Goal: Task Accomplishment & Management: Use online tool/utility

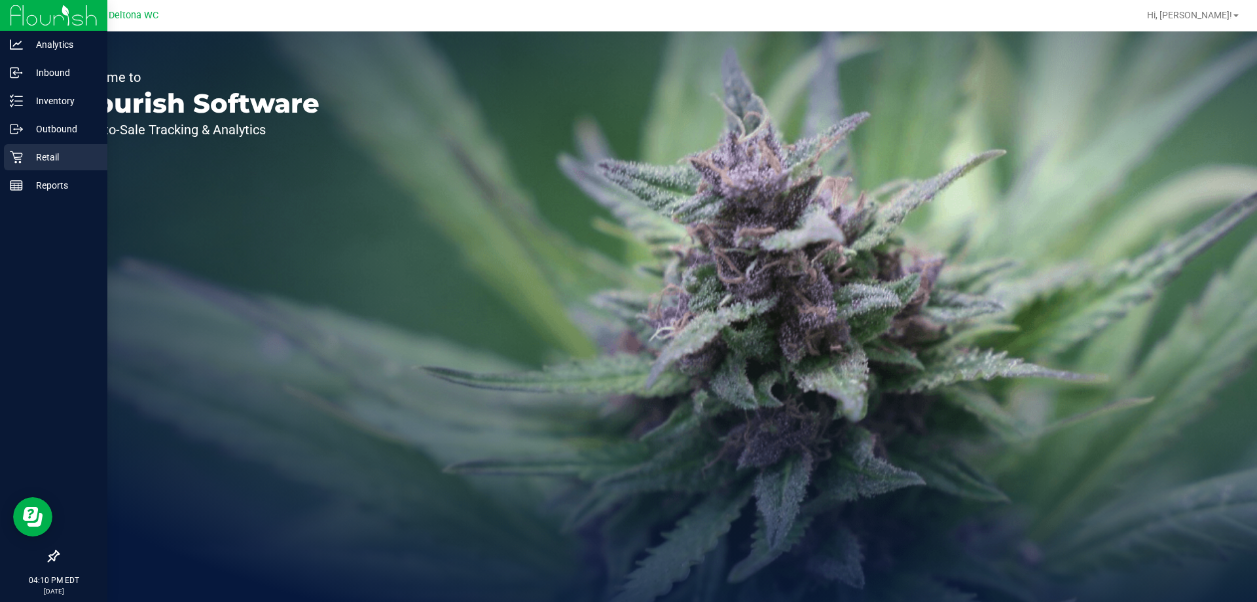
click at [26, 167] on div "Retail" at bounding box center [55, 157] width 103 height 26
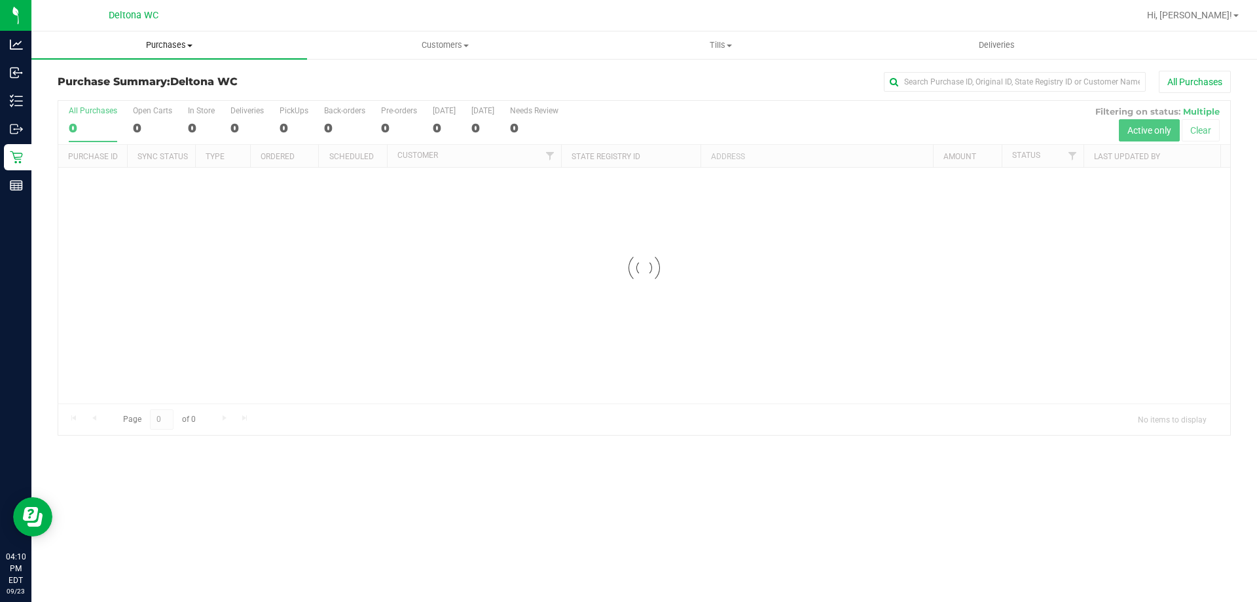
click at [180, 47] on span "Purchases" at bounding box center [169, 45] width 276 height 12
click at [164, 93] on li "Fulfillment" at bounding box center [169, 95] width 276 height 16
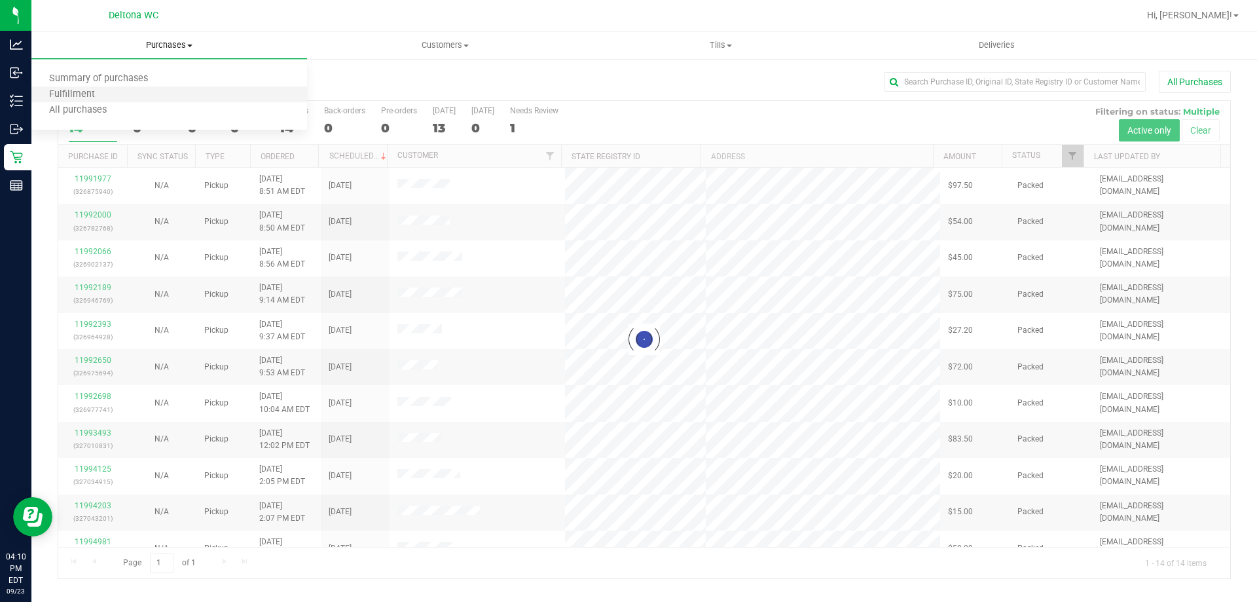
click at [153, 92] on li "Fulfillment" at bounding box center [169, 95] width 276 height 16
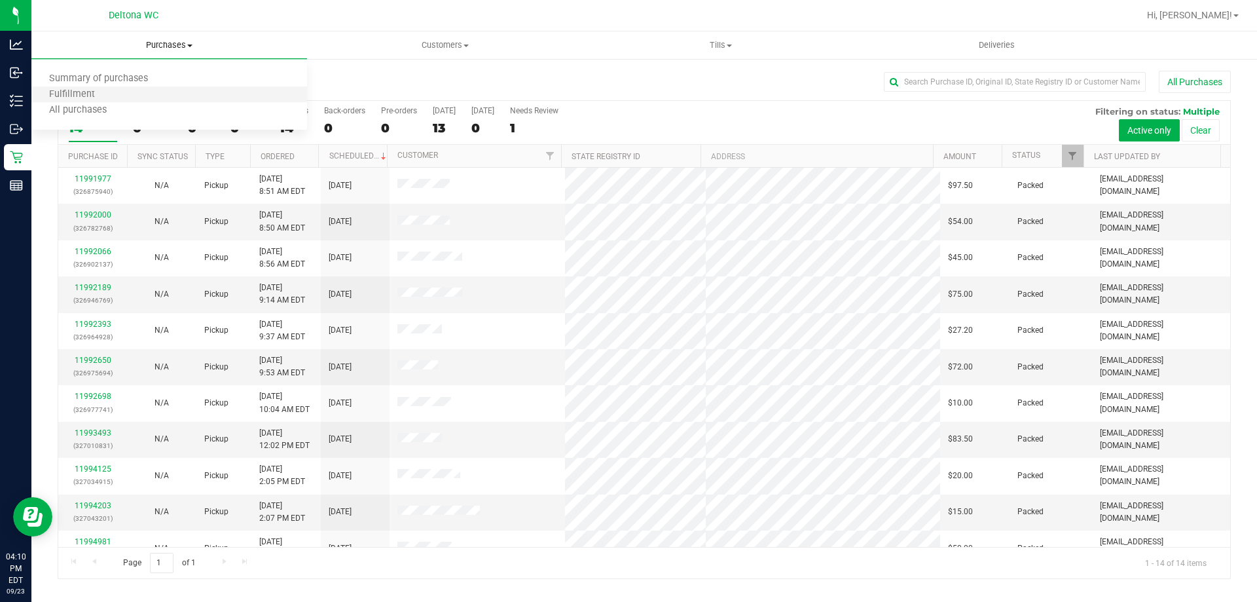
click at [156, 93] on li "Fulfillment" at bounding box center [169, 95] width 276 height 16
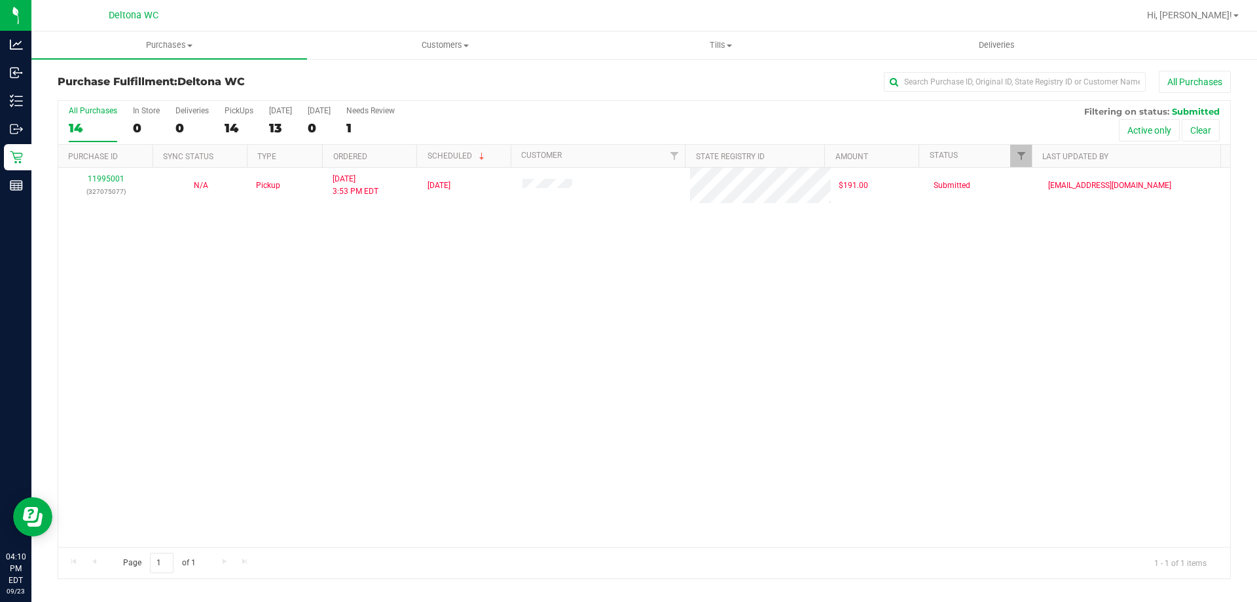
click at [527, 94] on div "Purchase Fulfillment: Deltona WC All Purchases" at bounding box center [644, 85] width 1173 height 29
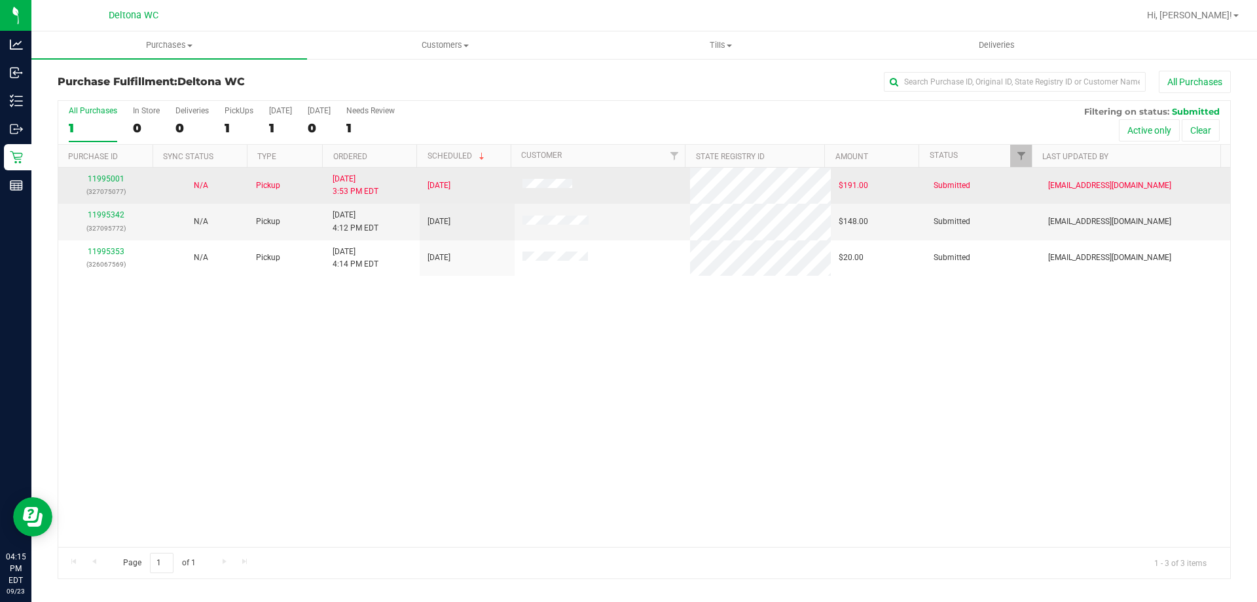
click at [376, 172] on td "[DATE] 3:53 PM EDT" at bounding box center [372, 186] width 95 height 36
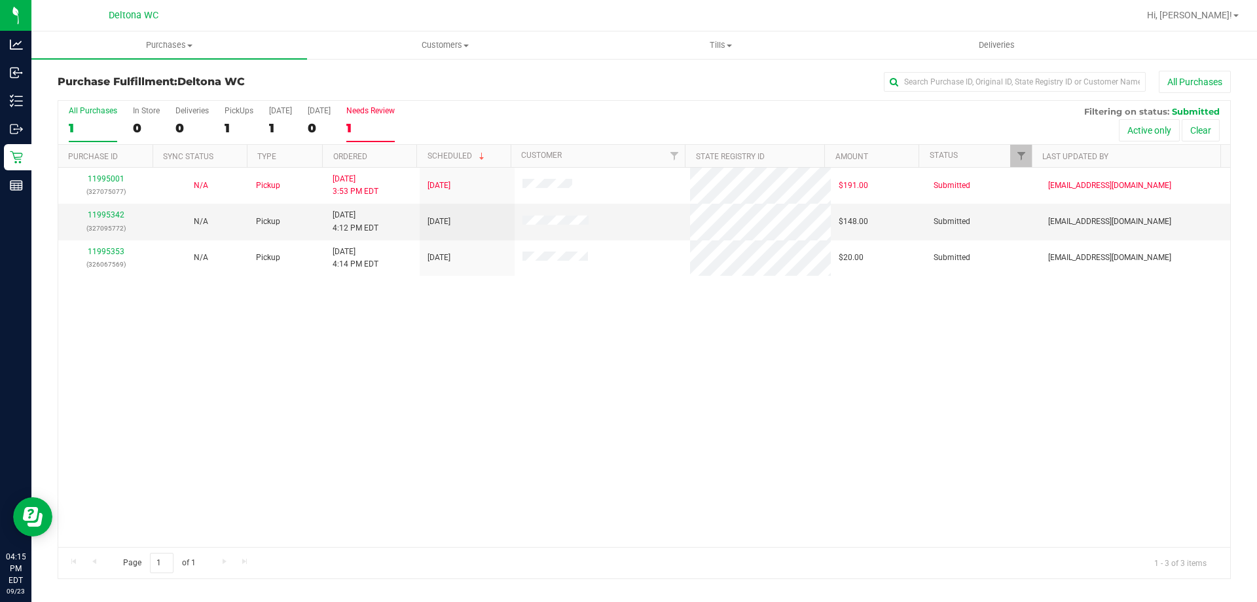
click at [377, 137] on label "Needs Review 1" at bounding box center [370, 124] width 48 height 36
click at [0, 0] on input "Needs Review 1" at bounding box center [0, 0] width 0 height 0
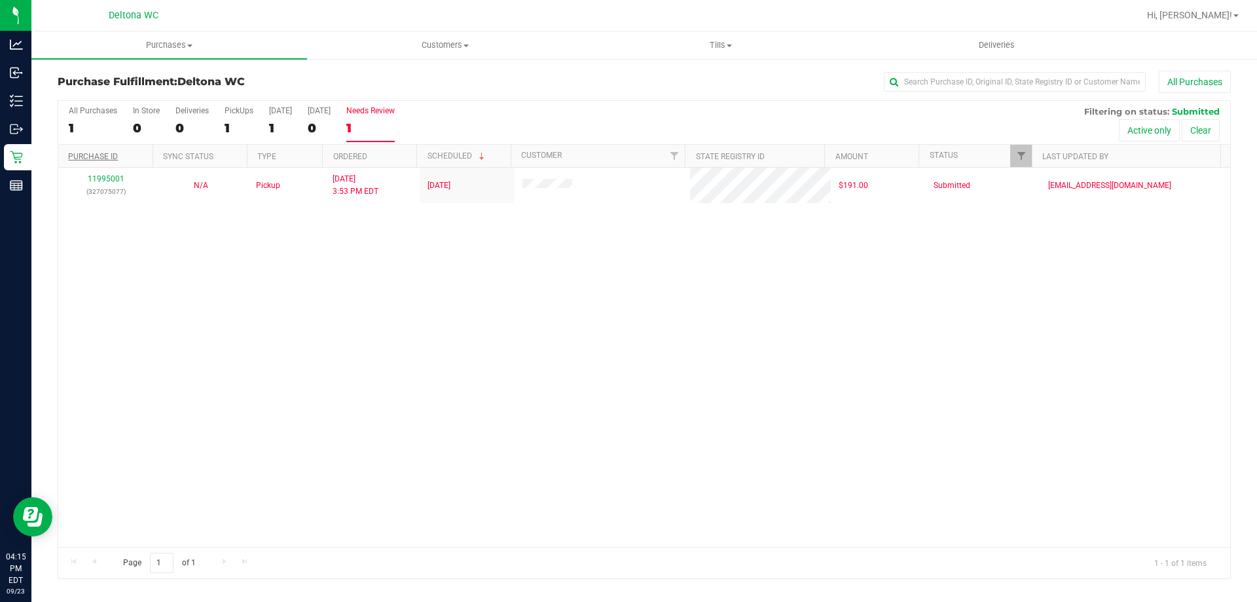
click at [95, 158] on link "Purchase ID" at bounding box center [93, 156] width 50 height 9
click at [162, 44] on span "Purchases" at bounding box center [169, 45] width 276 height 12
click at [128, 96] on li "Fulfillment" at bounding box center [169, 95] width 276 height 16
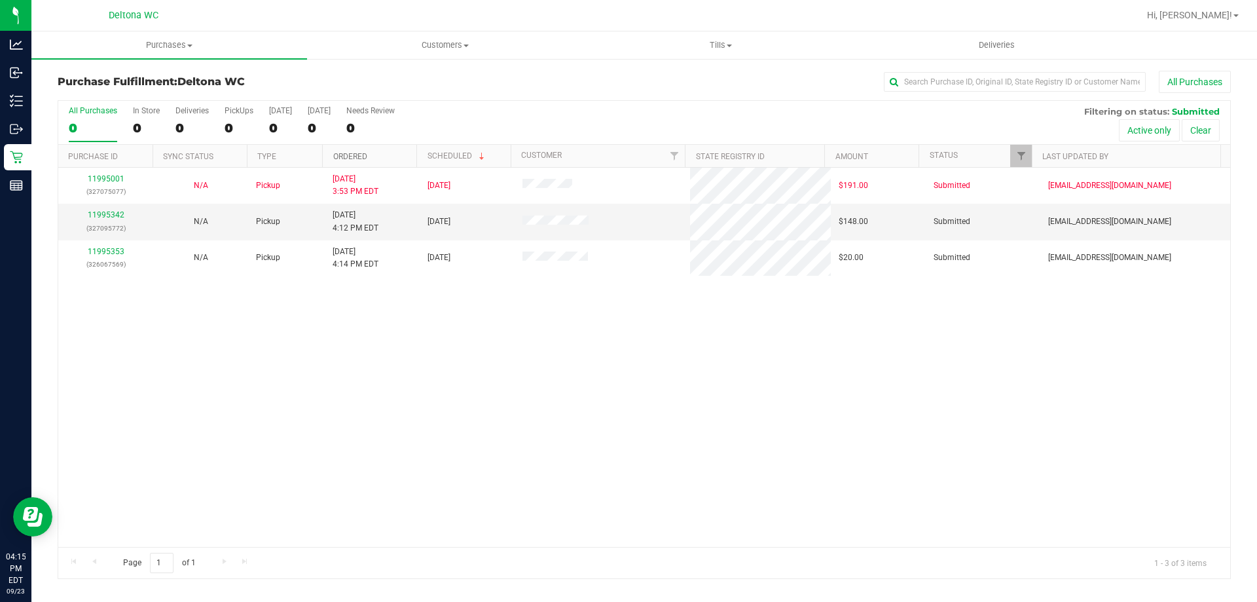
click at [363, 156] on link "Ordered" at bounding box center [350, 156] width 34 height 9
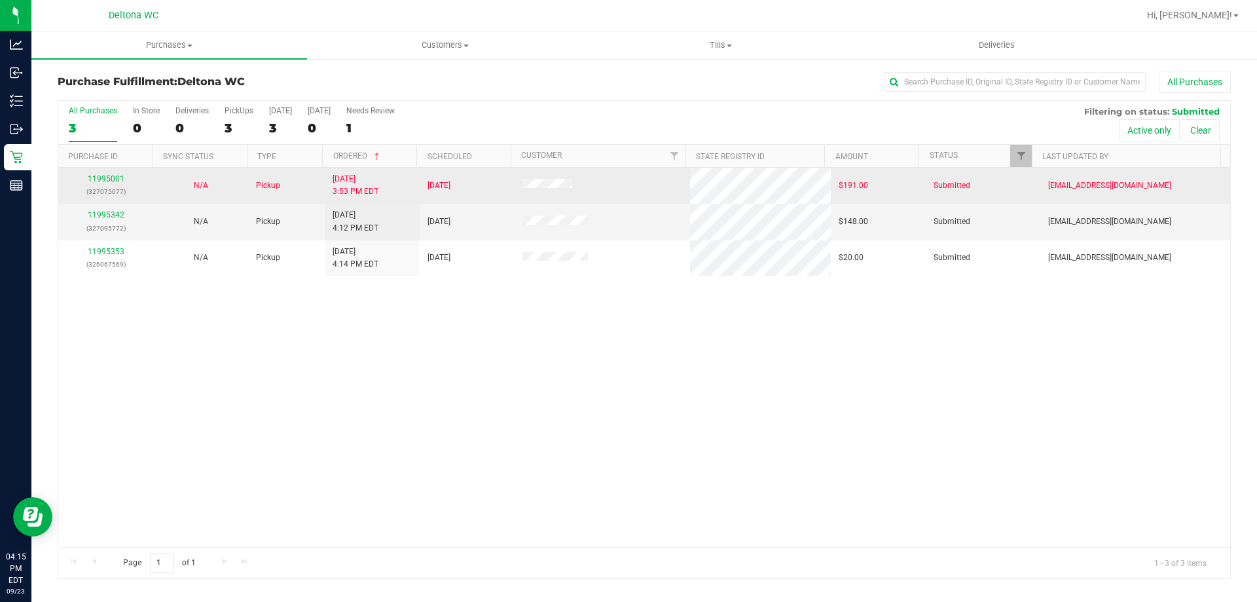
click at [98, 199] on td "11995001 (327075077)" at bounding box center [105, 186] width 95 height 36
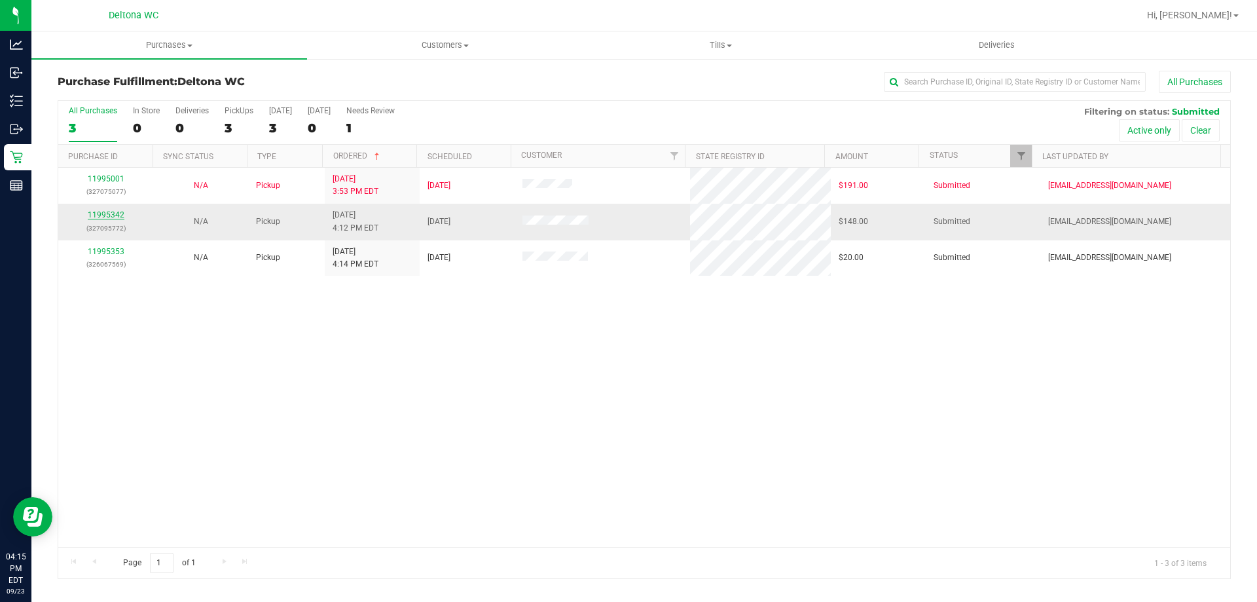
click at [115, 214] on link "11995342" at bounding box center [106, 214] width 37 height 9
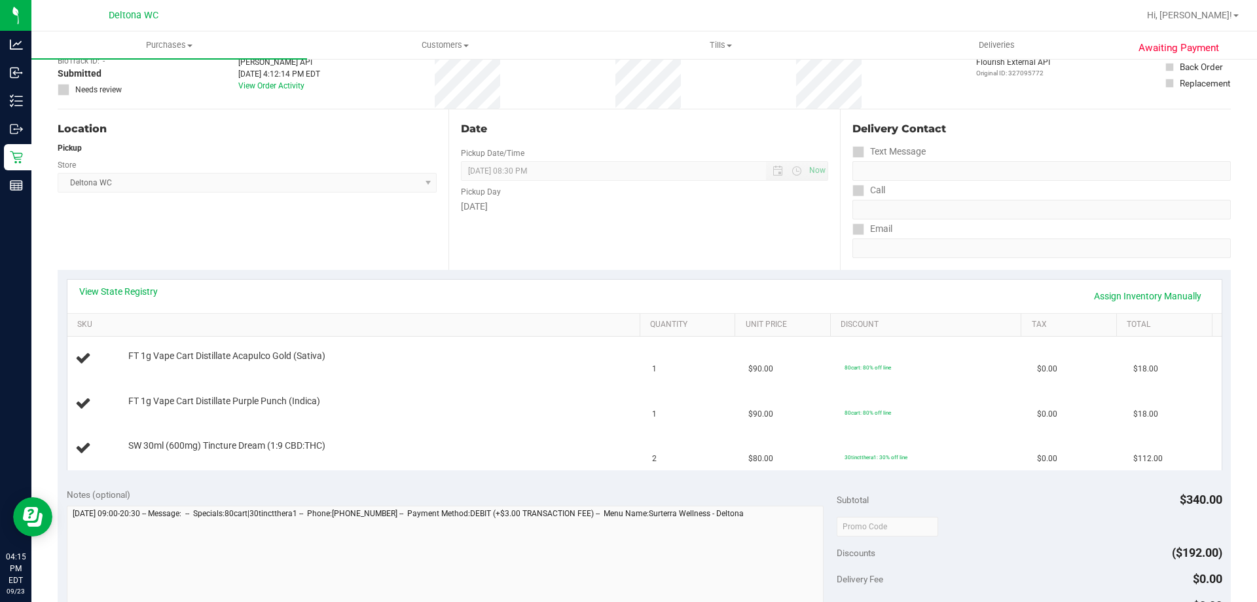
scroll to position [117, 0]
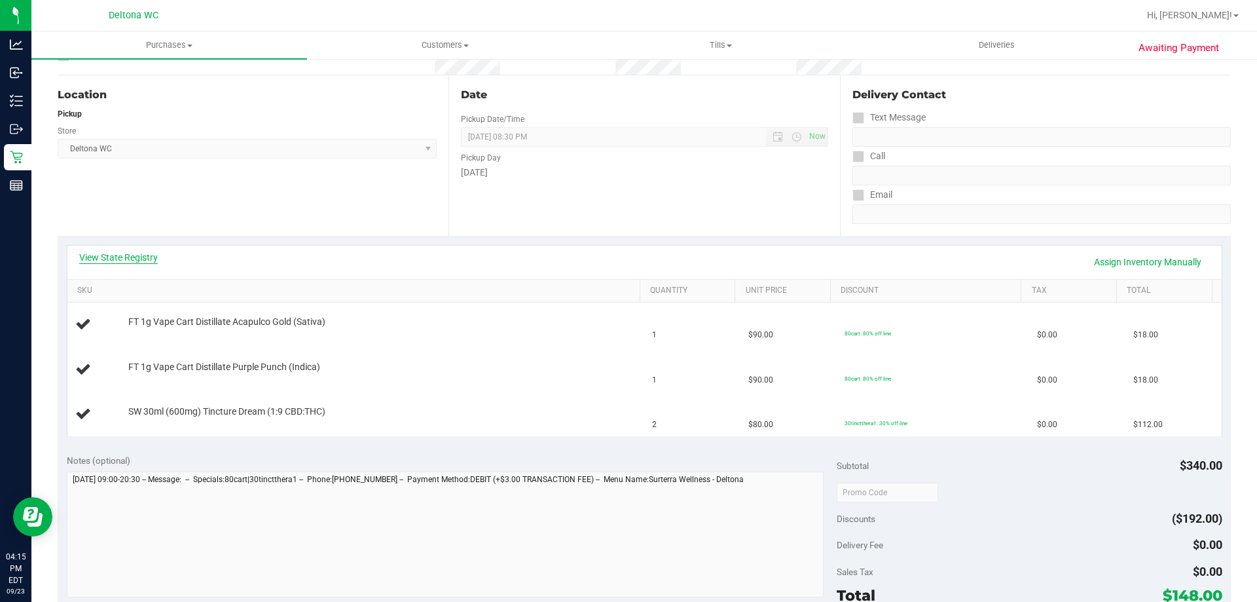
click at [143, 253] on link "View State Registry" at bounding box center [118, 257] width 79 height 13
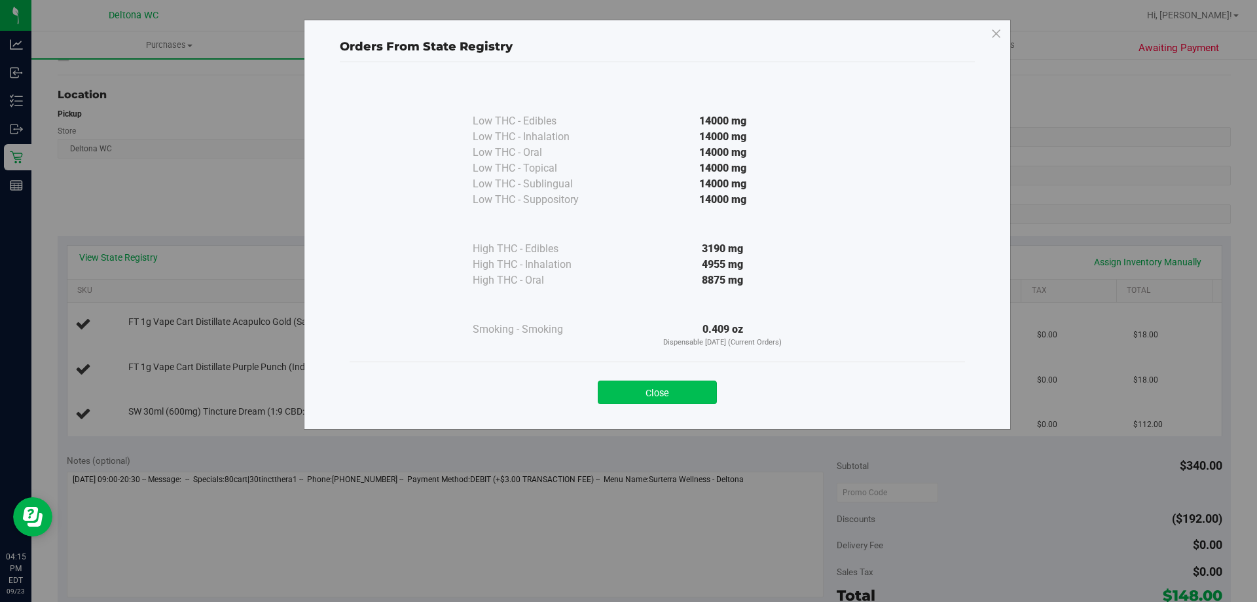
click at [690, 400] on button "Close" at bounding box center [657, 392] width 119 height 24
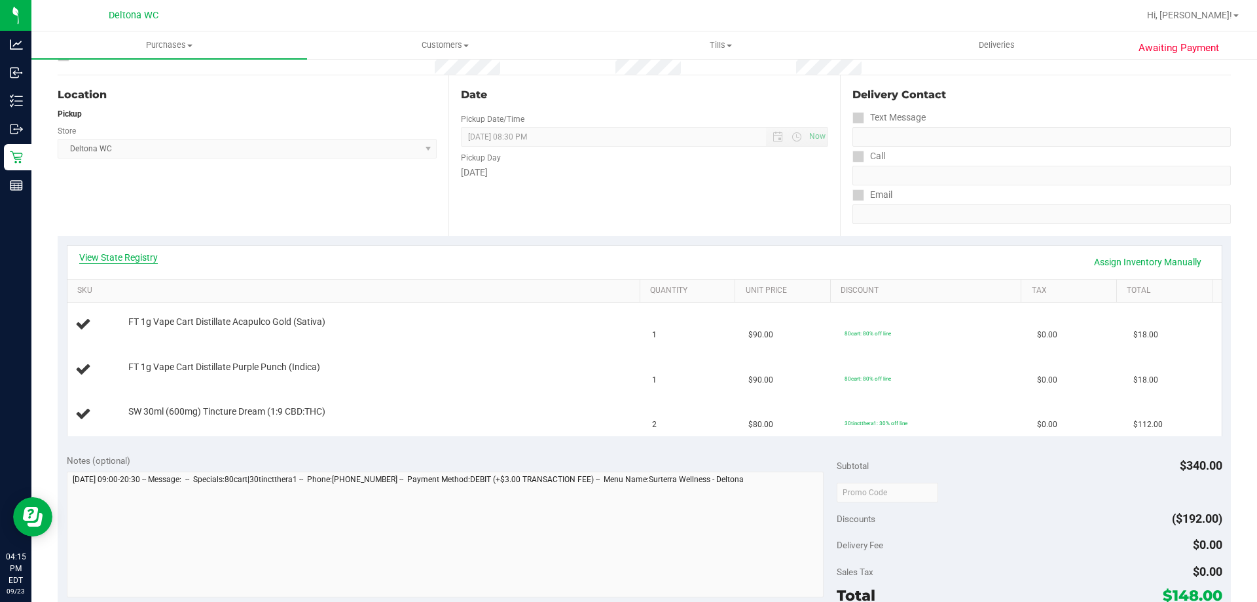
click at [127, 256] on link "View State Registry" at bounding box center [118, 257] width 79 height 13
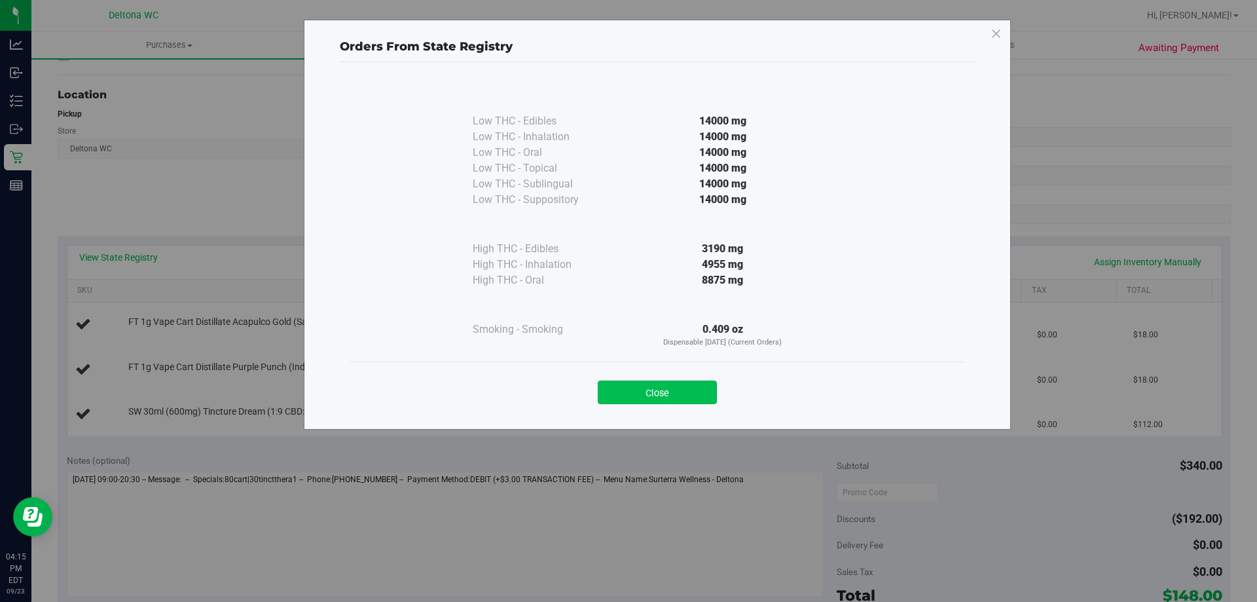
click at [683, 384] on button "Close" at bounding box center [657, 392] width 119 height 24
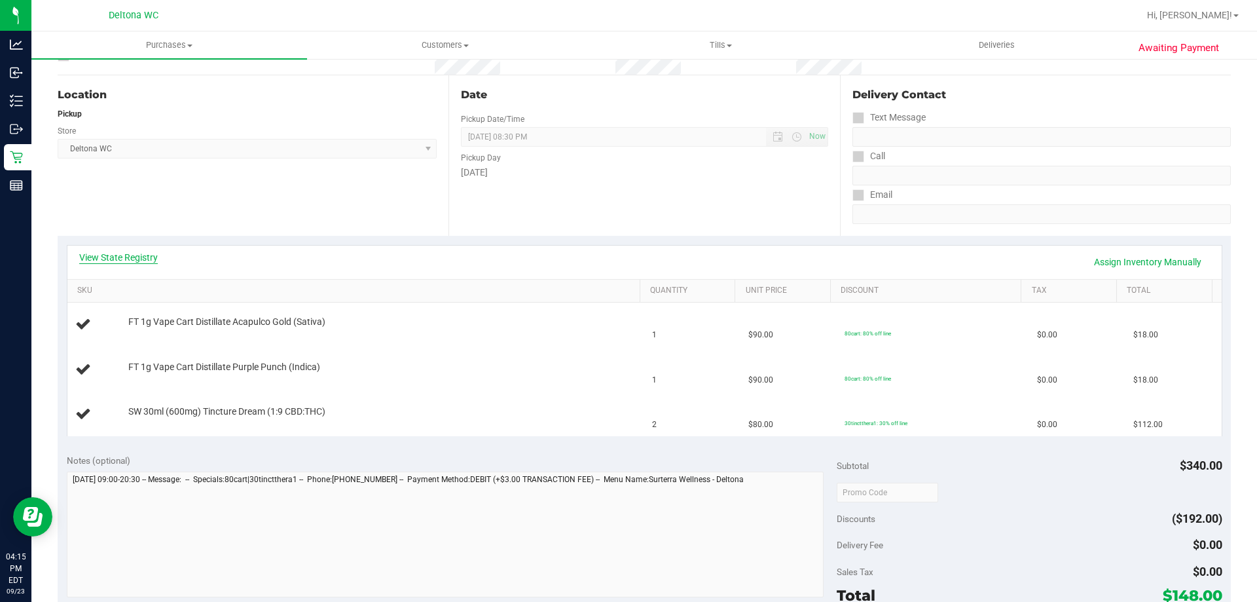
click at [135, 261] on link "View State Registry" at bounding box center [118, 257] width 79 height 13
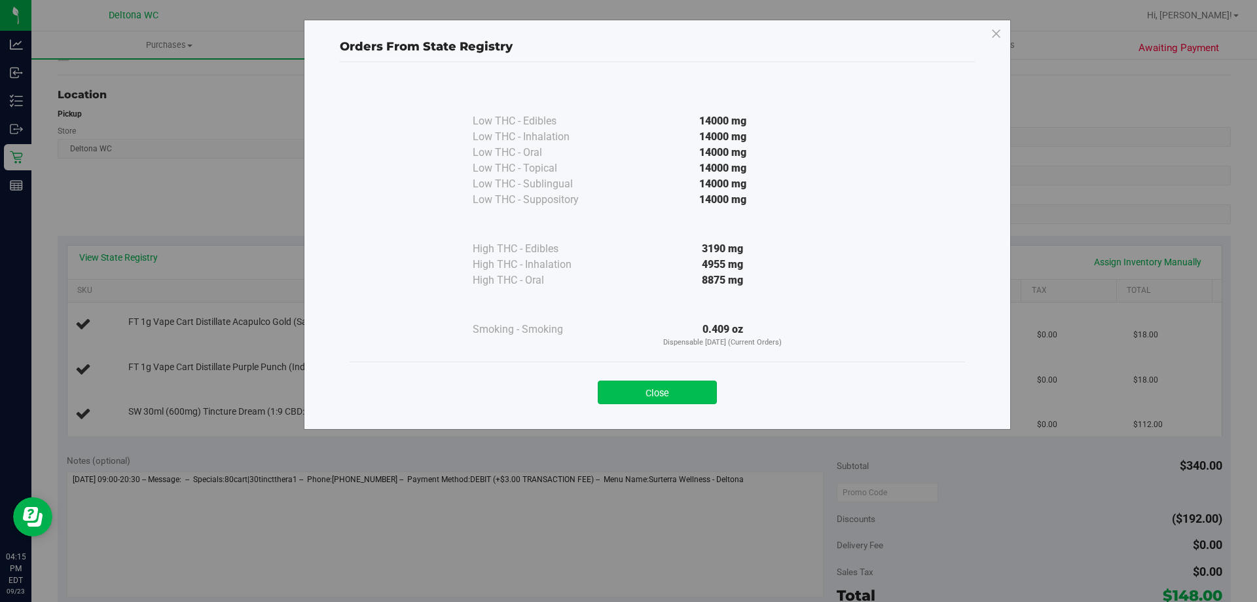
click at [668, 384] on button "Close" at bounding box center [657, 392] width 119 height 24
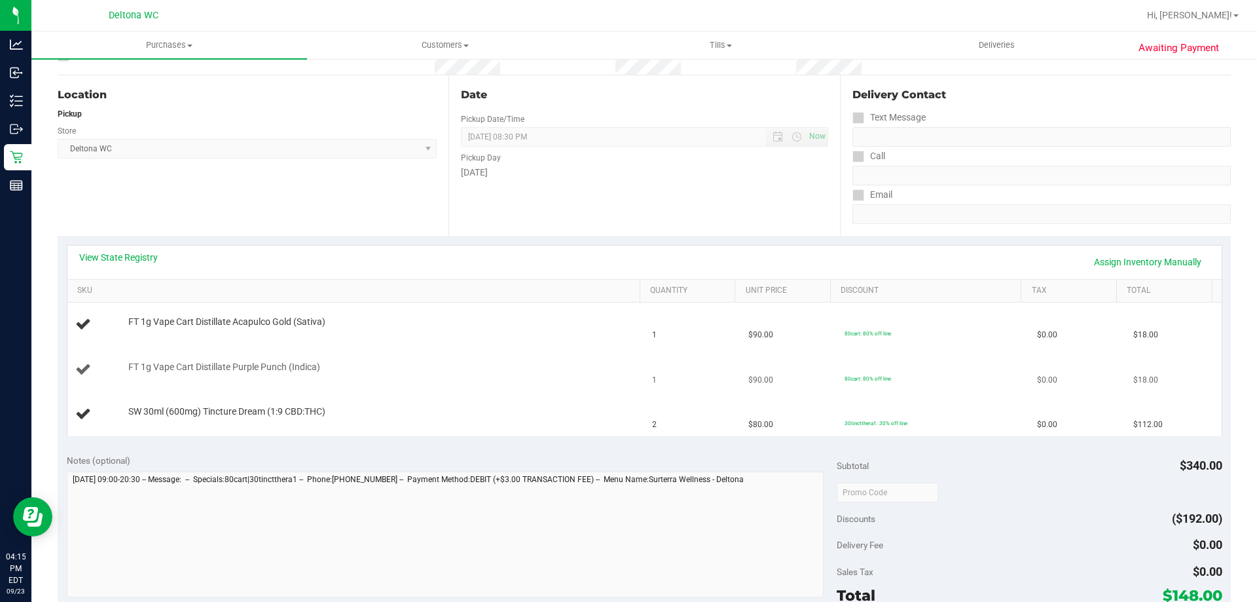
click at [663, 382] on td "1" at bounding box center [692, 370] width 96 height 45
click at [134, 332] on div "FT 1g Vape Cart Distillate Acapulco Gold (Sativa)" at bounding box center [356, 325] width 562 height 18
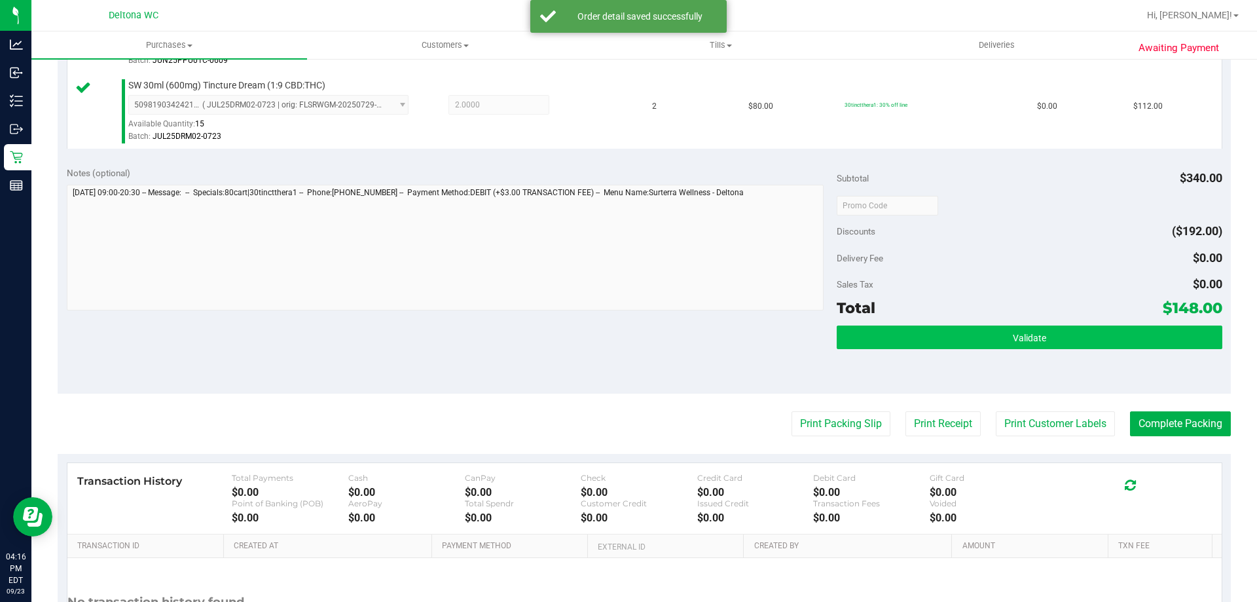
scroll to position [575, 0]
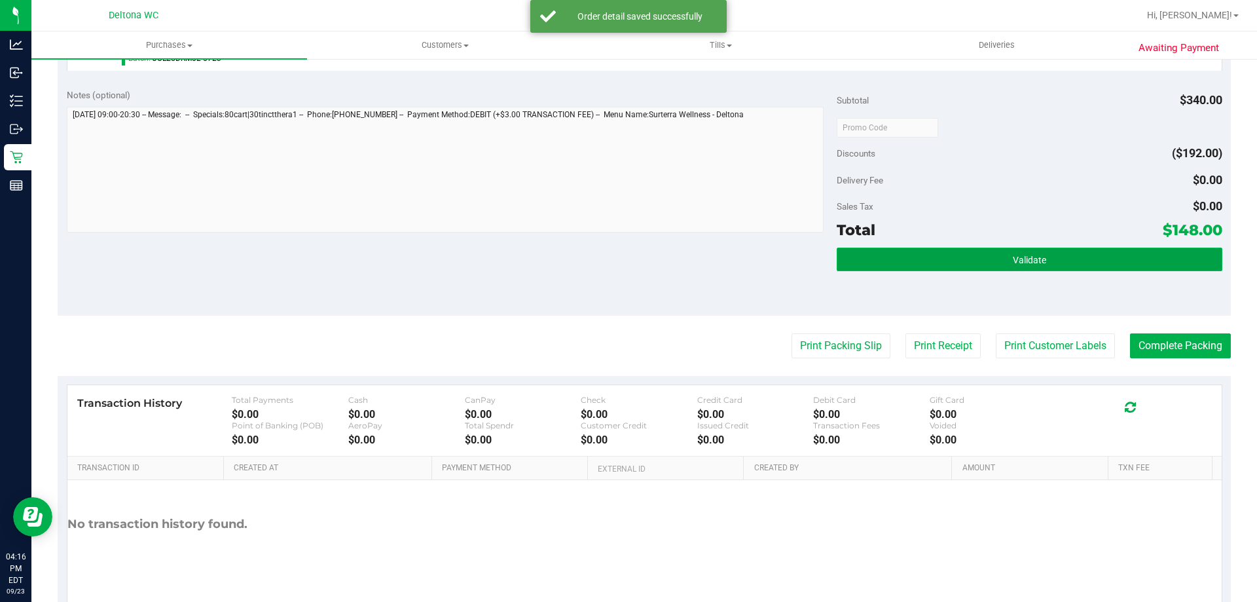
click at [1010, 252] on button "Validate" at bounding box center [1029, 259] width 385 height 24
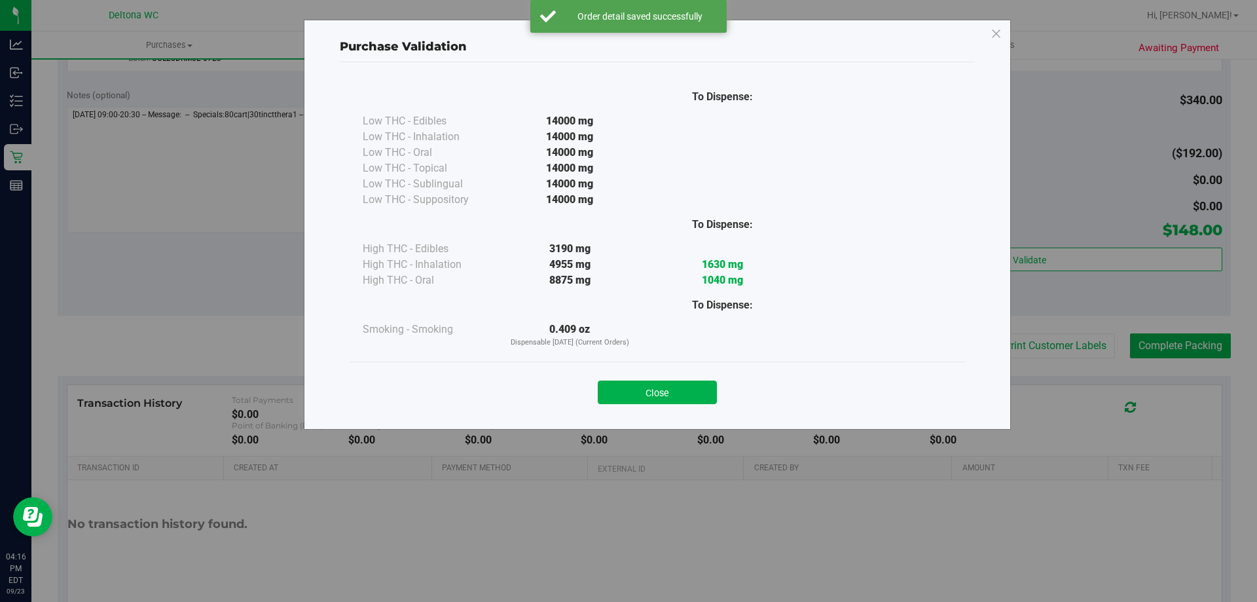
click at [657, 405] on div "Close" at bounding box center [657, 387] width 615 height 53
click at [664, 392] on button "Close" at bounding box center [657, 392] width 119 height 24
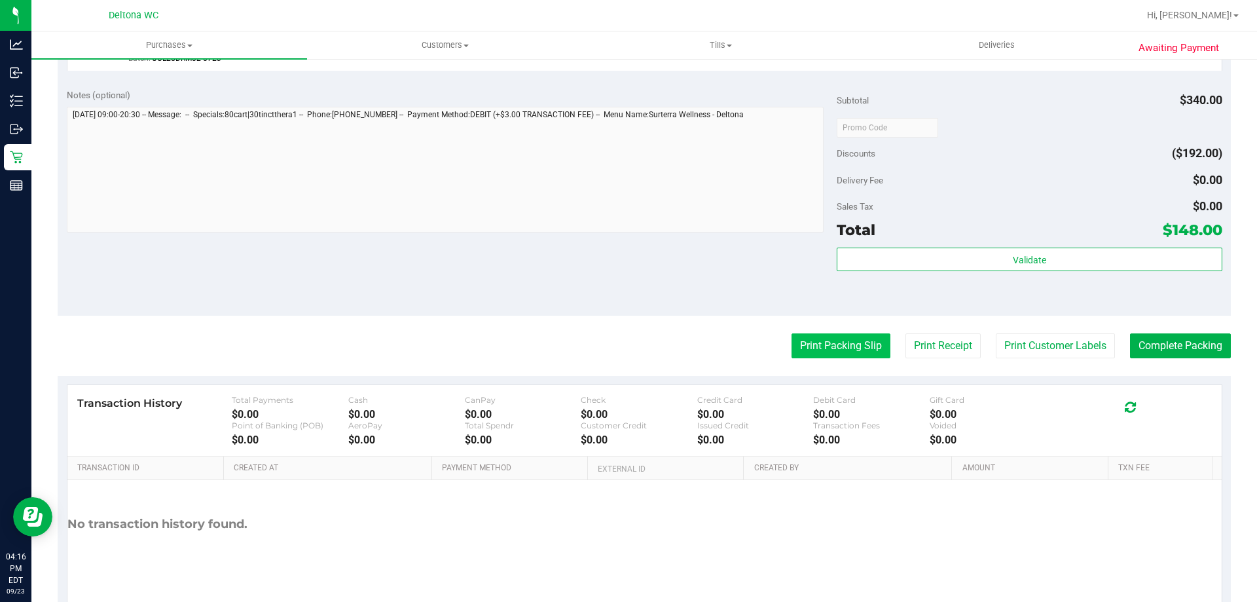
click at [826, 340] on button "Print Packing Slip" at bounding box center [841, 345] width 99 height 25
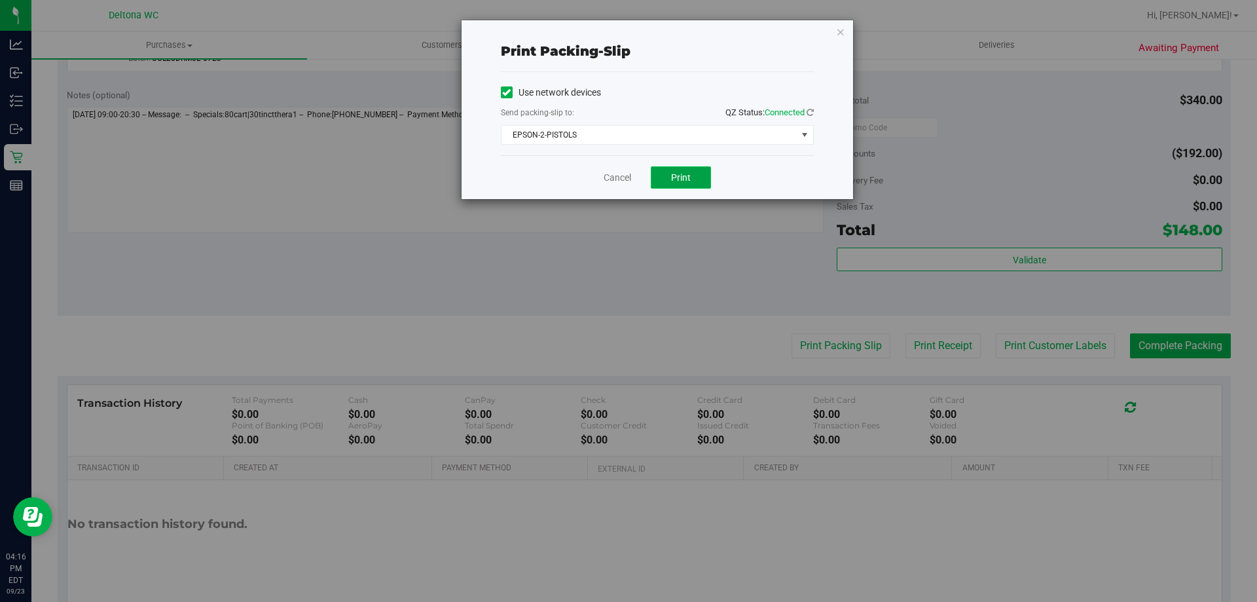
click at [667, 181] on button "Print" at bounding box center [681, 177] width 60 height 22
click at [688, 175] on span "Print" at bounding box center [681, 177] width 20 height 10
click at [646, 131] on span "EPSON-2-PISTOLS" at bounding box center [648, 135] width 295 height 18
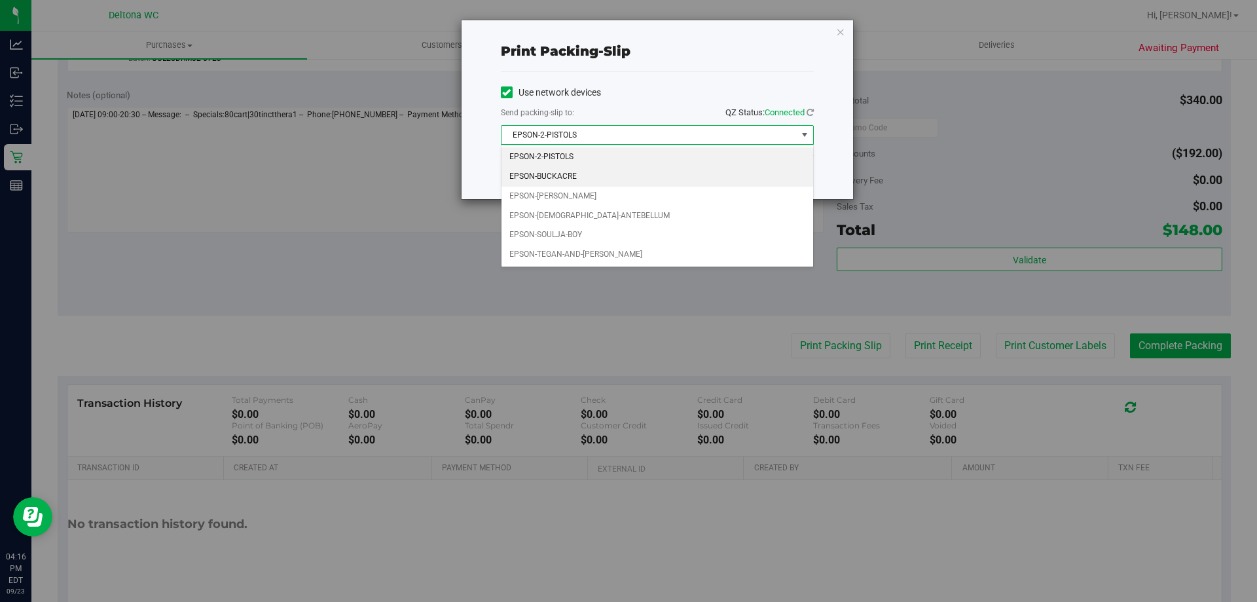
click at [598, 172] on li "EPSON-BUCKACRE" at bounding box center [657, 177] width 312 height 20
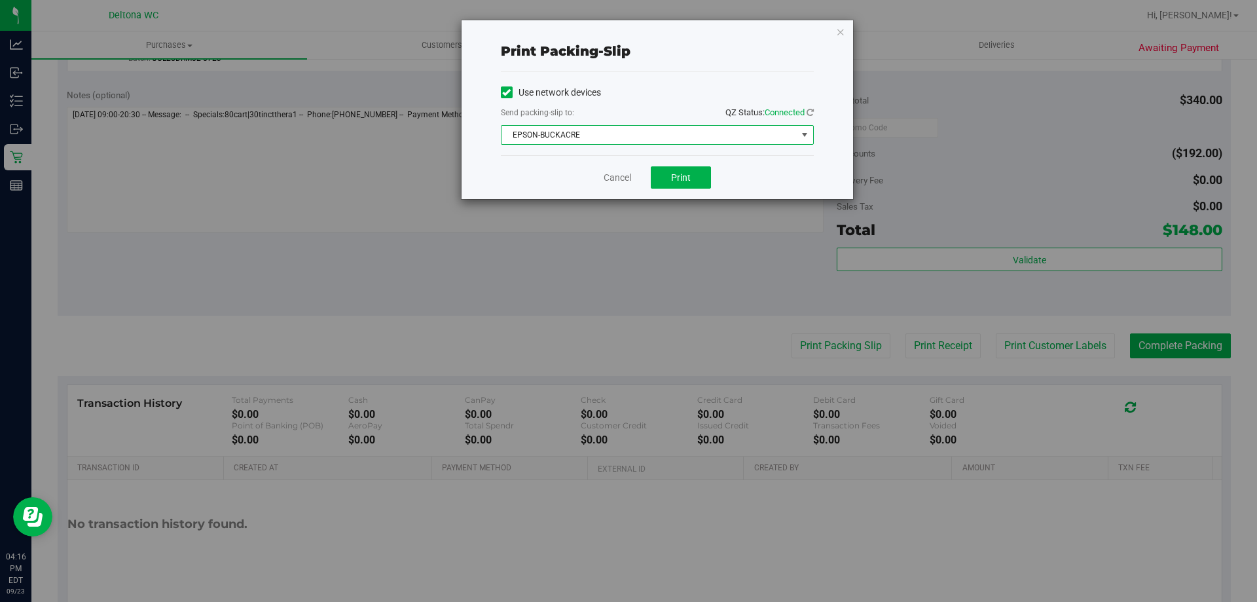
click at [621, 140] on span "EPSON-BUCKACRE" at bounding box center [648, 135] width 295 height 18
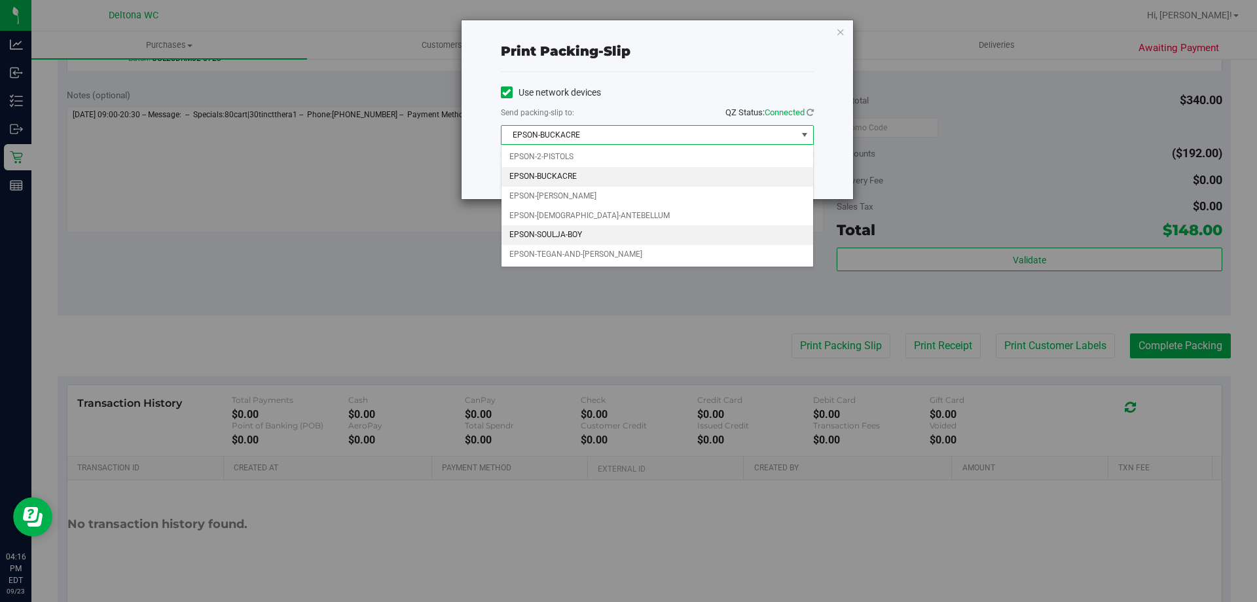
click at [592, 232] on li "EPSON-SOULJA-BOY" at bounding box center [657, 235] width 312 height 20
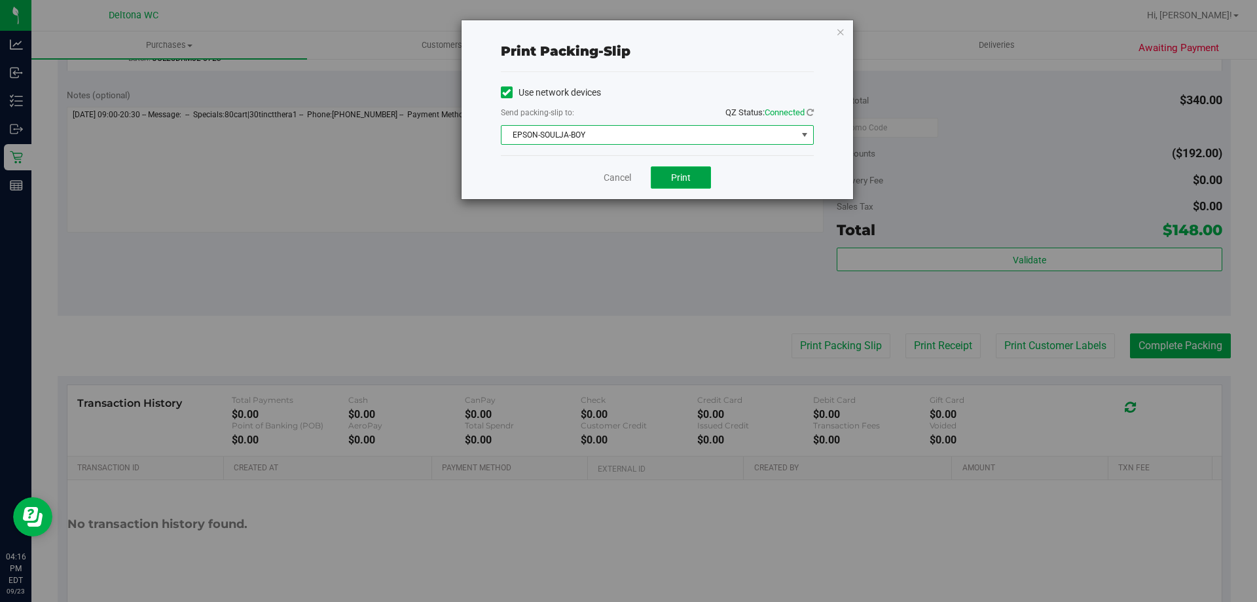
click at [690, 175] on span "Print" at bounding box center [681, 177] width 20 height 10
click at [629, 179] on link "Cancel" at bounding box center [617, 178] width 27 height 14
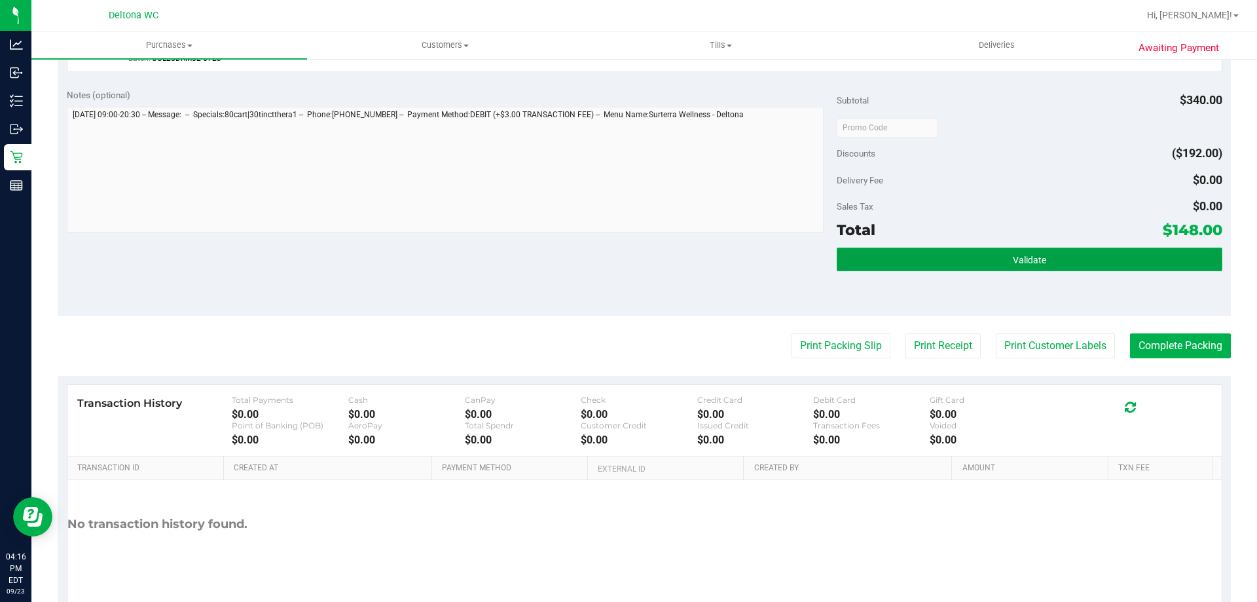
click at [1133, 255] on button "Validate" at bounding box center [1029, 259] width 385 height 24
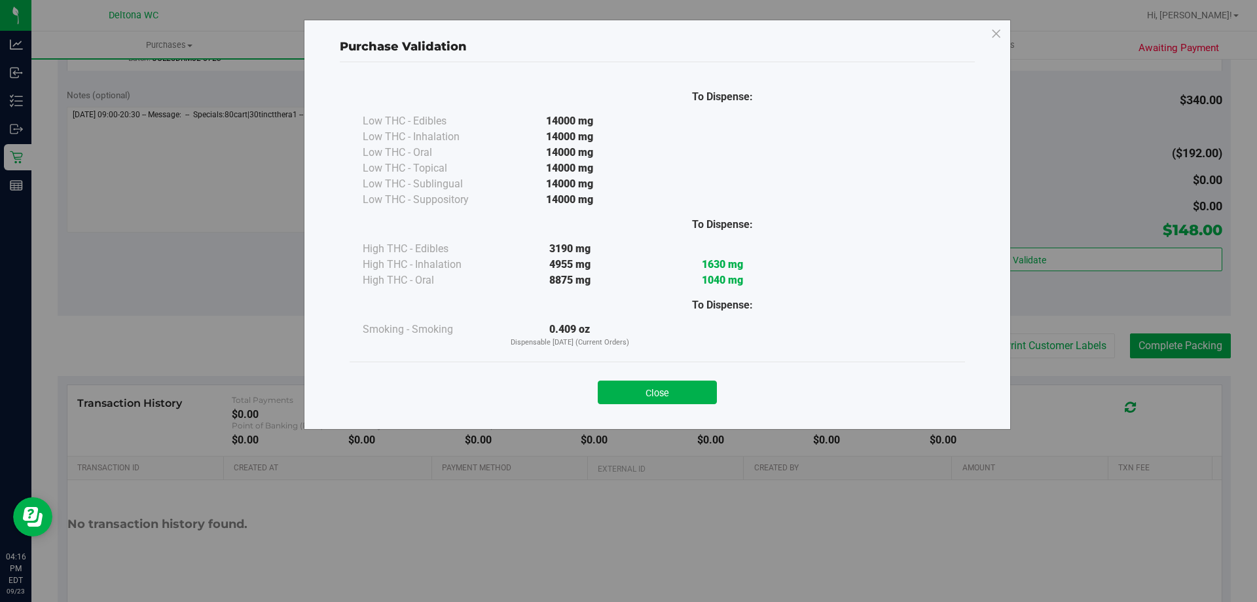
click at [640, 384] on button "Close" at bounding box center [657, 392] width 119 height 24
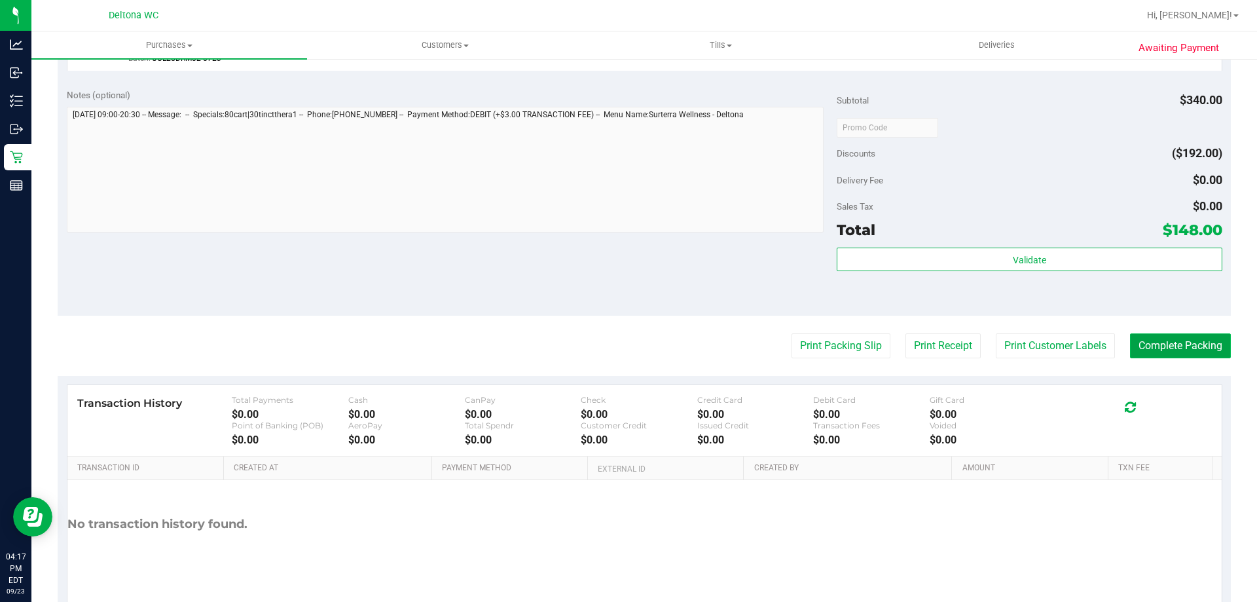
click at [1137, 351] on button "Complete Packing" at bounding box center [1180, 345] width 101 height 25
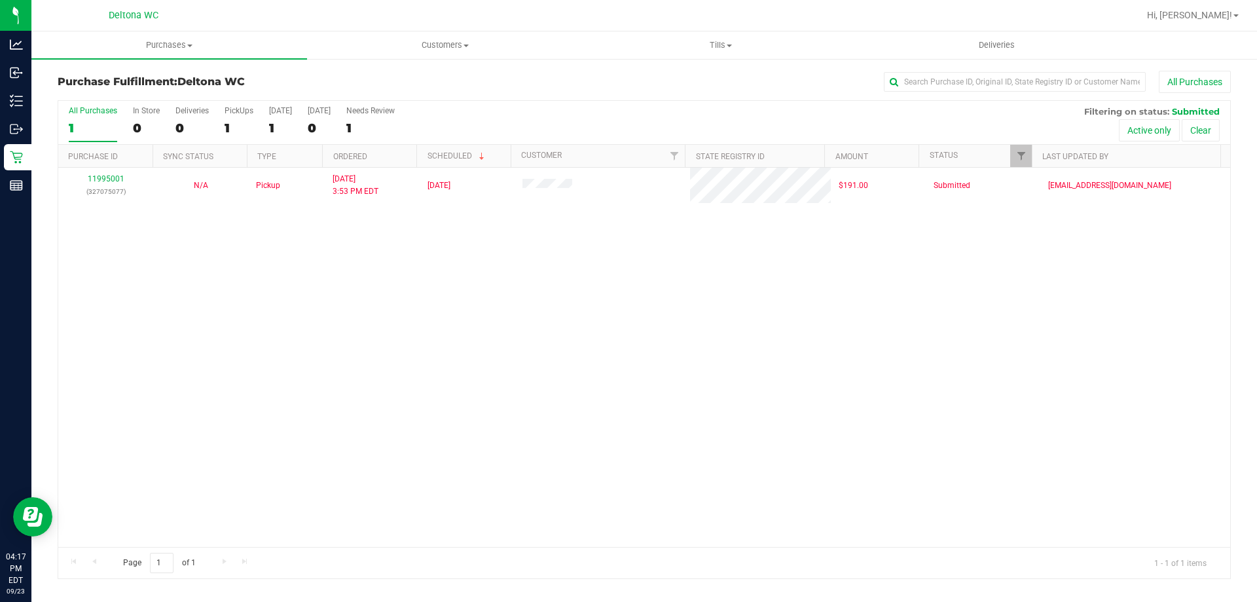
click at [480, 392] on div "11995001 (327075077) N/A Pickup [DATE] 3:53 PM EDT 9/23/2025 $191.00 Submitted …" at bounding box center [644, 357] width 1172 height 379
click at [492, 388] on div "11995001 (327075077) N/A Pickup [DATE] 3:53 PM EDT 9/23/2025 $191.00 Submitted …" at bounding box center [644, 357] width 1172 height 379
click at [509, 386] on div "11995001 (327075077) N/A Pickup [DATE] 3:53 PM EDT 9/23/2025 $191.00 Submitted …" at bounding box center [644, 357] width 1172 height 379
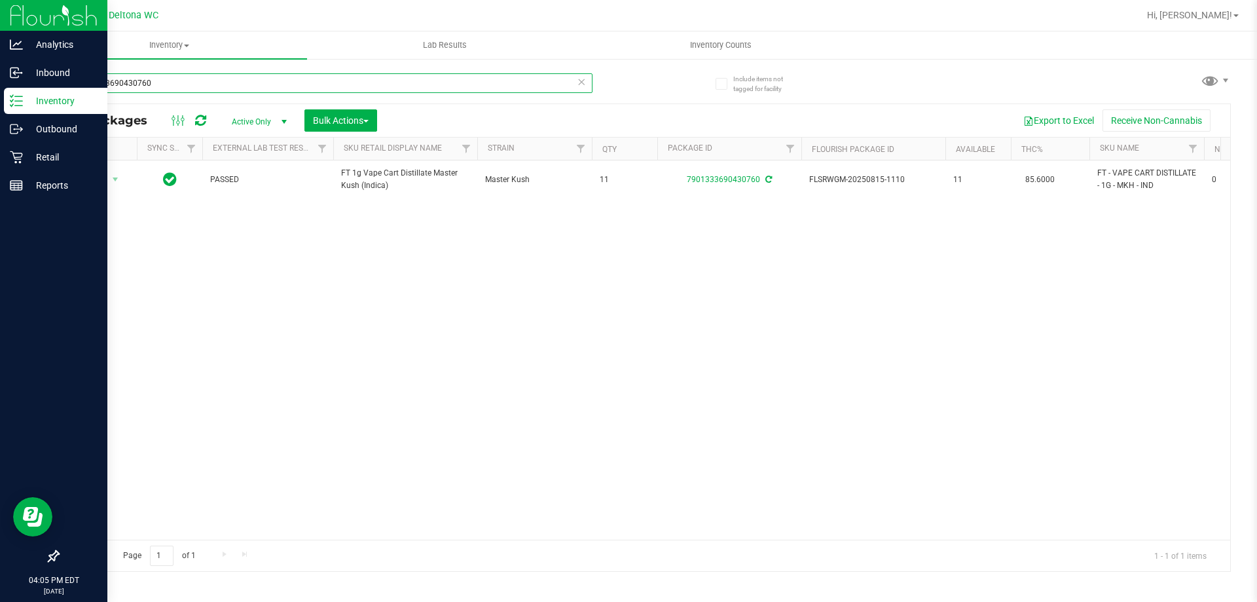
drag, startPoint x: 202, startPoint y: 85, endPoint x: 0, endPoint y: 5, distance: 217.5
click at [0, 18] on div "Analytics Inbound Inventory Outbound Retail Reports 04:05 PM EDT 09/23/2025 09/…" at bounding box center [628, 301] width 1257 height 602
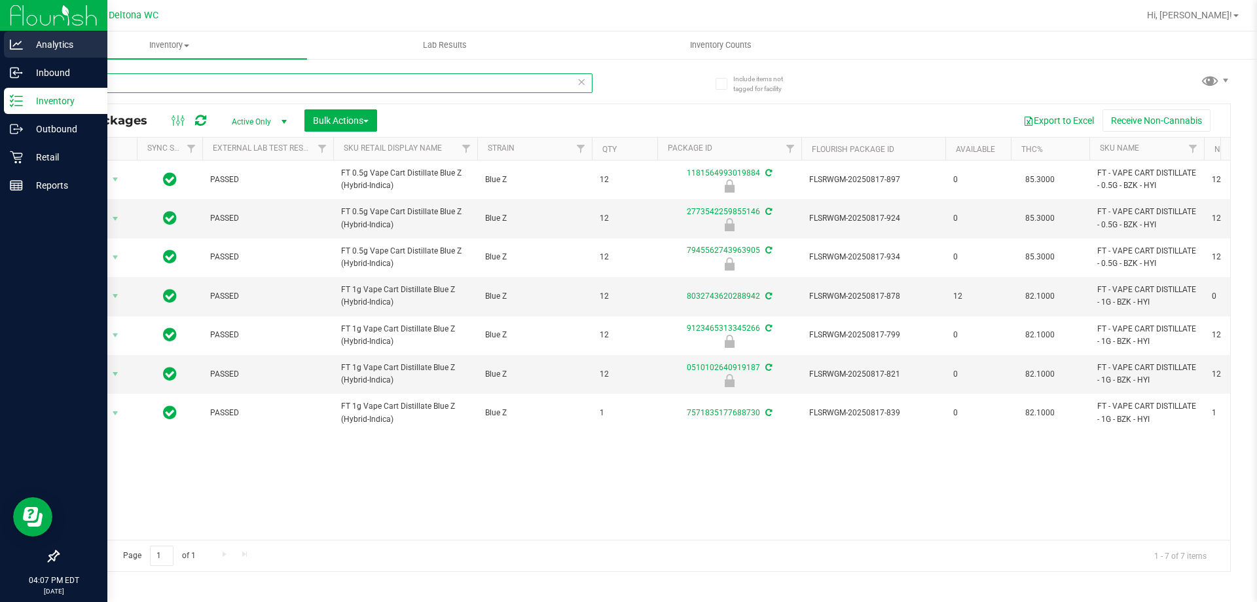
drag, startPoint x: 475, startPoint y: 85, endPoint x: 0, endPoint y: 51, distance: 476.5
click at [0, 68] on div "Analytics Inbound Inventory Outbound Retail Reports 04:07 PM EDT 09/23/2025 09/…" at bounding box center [628, 301] width 1257 height 602
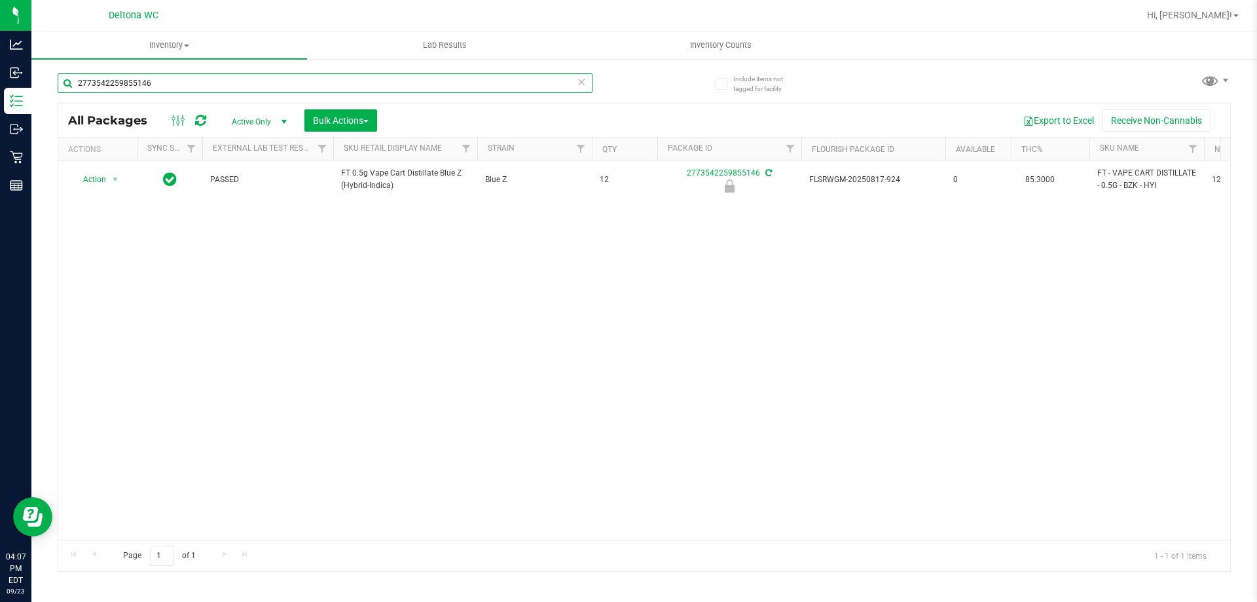
type input "2773542259855146"
click at [383, 277] on div "Action Action Edit attributes Global inventory Locate package Package audit log…" at bounding box center [644, 349] width 1172 height 379
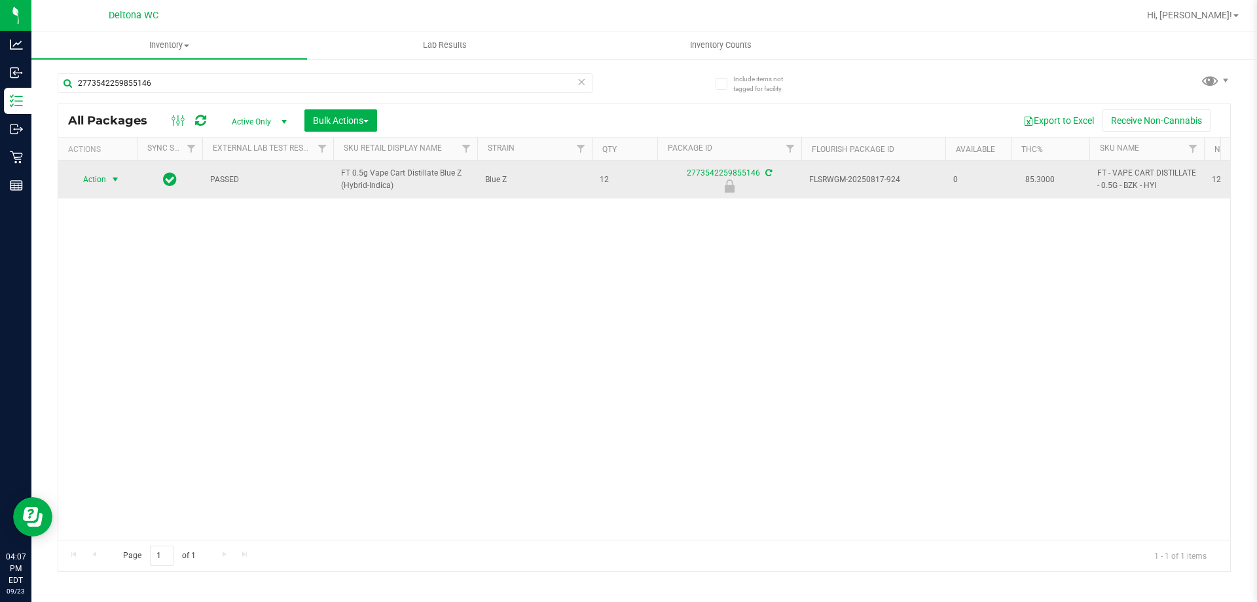
click at [112, 183] on span "select" at bounding box center [115, 179] width 10 height 10
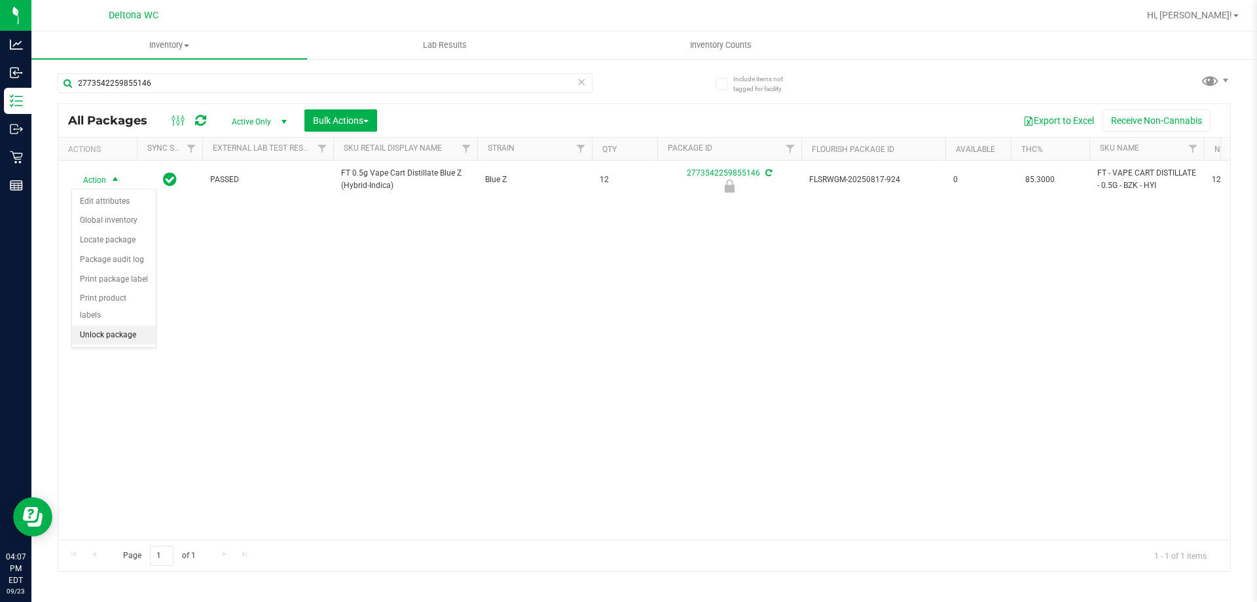
click at [118, 325] on li "Unlock package" at bounding box center [114, 335] width 84 height 20
